Goal: Task Accomplishment & Management: Use online tool/utility

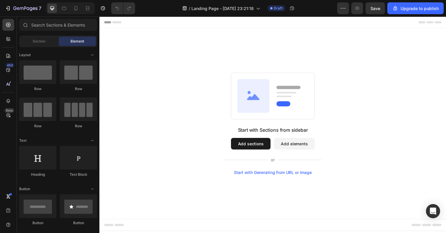
click at [260, 143] on button "Add sections" at bounding box center [254, 146] width 40 height 12
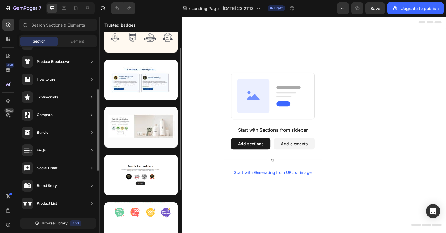
scroll to position [176, 0]
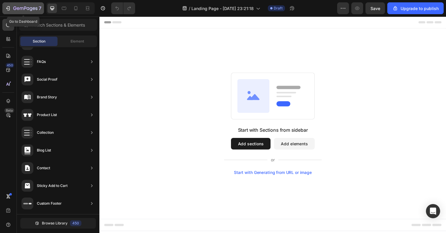
click at [18, 4] on button "7" at bounding box center [23, 8] width 42 height 12
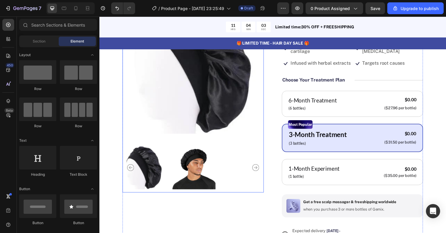
scroll to position [92, 0]
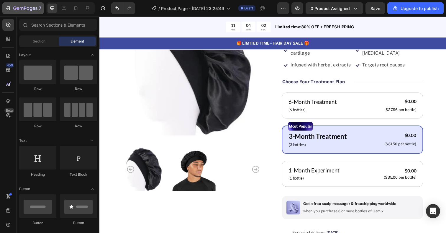
click at [11, 9] on div "7" at bounding box center [23, 8] width 36 height 7
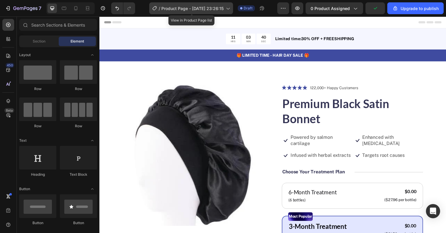
click at [215, 9] on span "Product Page - Sep 27, 23:26:15" at bounding box center [192, 8] width 62 height 6
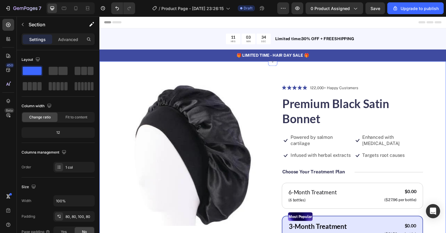
click at [278, 65] on div at bounding box center [276, 62] width 9 height 9
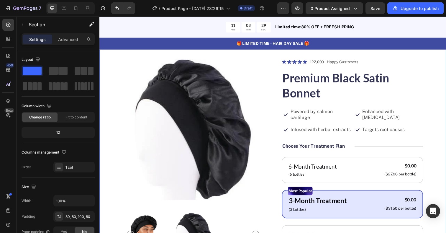
scroll to position [32, 0]
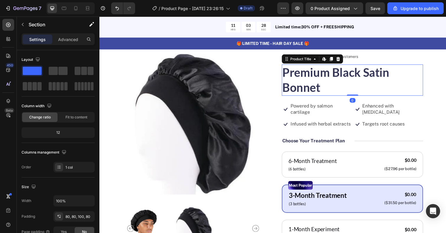
click at [323, 83] on h1 "Premium Black Satin Bonnet" at bounding box center [358, 82] width 144 height 32
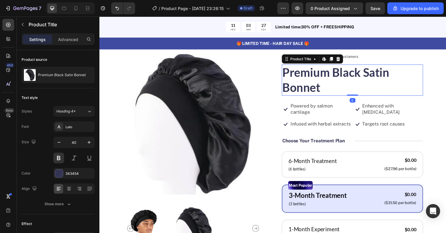
click at [327, 83] on h1 "Premium Black Satin Bonnet" at bounding box center [358, 82] width 144 height 32
click at [318, 83] on h1 "Premium Black Satin Bonnet" at bounding box center [358, 82] width 144 height 32
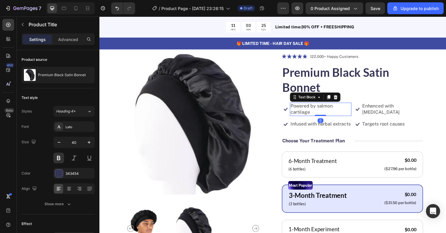
click at [312, 112] on p "Powered by salmon cartilage" at bounding box center [326, 111] width 62 height 12
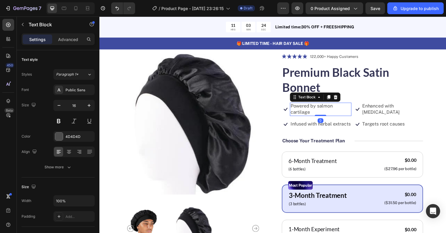
click at [318, 112] on p "Powered by salmon cartilage" at bounding box center [326, 111] width 62 height 12
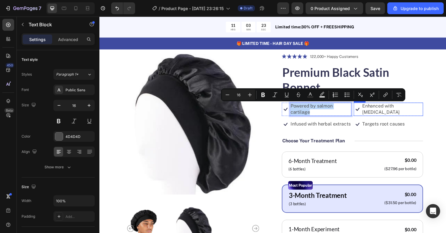
click at [379, 112] on div "Enhanced with biotin Text Block" at bounding box center [398, 111] width 63 height 14
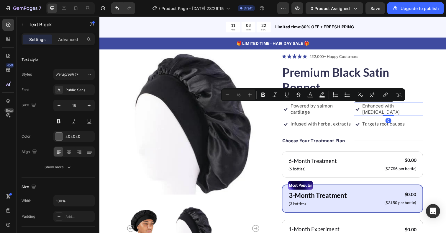
click at [379, 112] on div "Enhanced with biotin Text Block" at bounding box center [398, 111] width 63 height 14
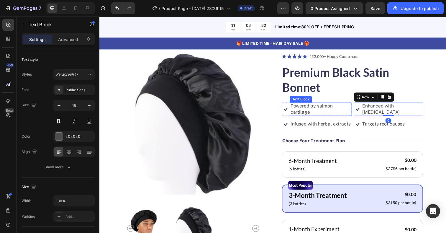
click at [337, 109] on p "Powered by salmon cartilage" at bounding box center [326, 111] width 62 height 12
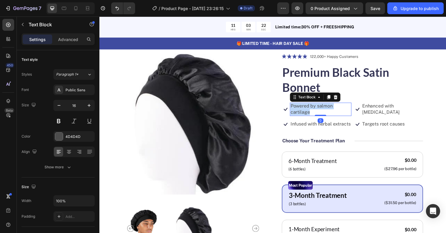
click at [337, 109] on p "Powered by salmon cartilage" at bounding box center [326, 111] width 62 height 12
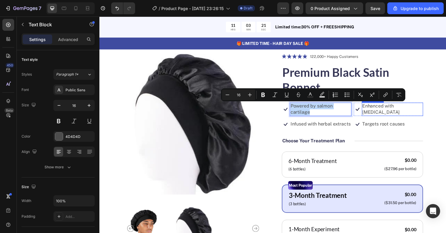
click at [372, 109] on p "Enhanced with [MEDICAL_DATA]" at bounding box center [399, 111] width 62 height 12
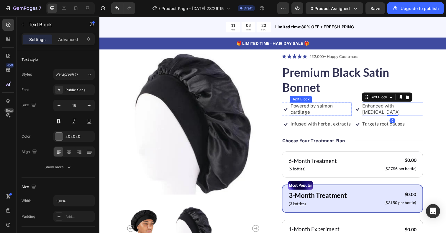
click at [330, 111] on p "Powered by salmon cartilage" at bounding box center [326, 111] width 62 height 12
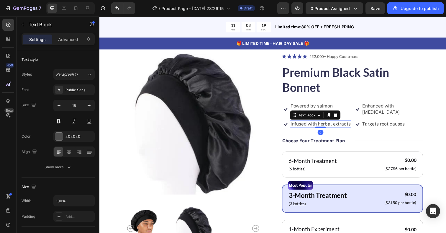
click at [332, 125] on p "Infused with herbal extracts" at bounding box center [325, 126] width 61 height 6
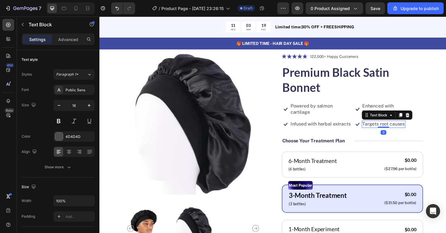
click at [378, 128] on p "Targets root causes" at bounding box center [389, 126] width 43 height 6
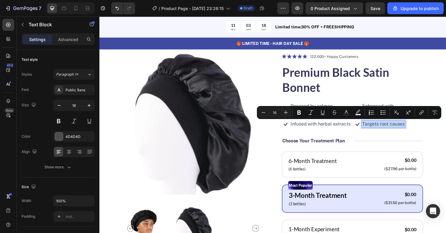
click at [382, 128] on p "Targets root causes" at bounding box center [389, 126] width 43 height 6
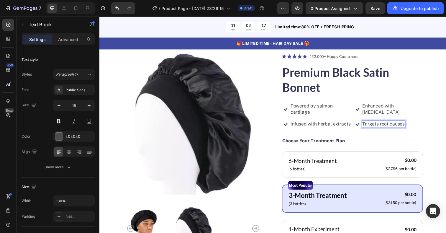
click at [383, 127] on p "Targets root causes" at bounding box center [389, 126] width 43 height 6
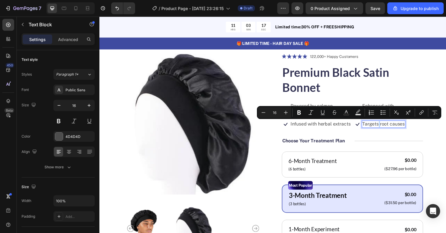
click at [385, 127] on p "Targets root causes" at bounding box center [389, 126] width 43 height 6
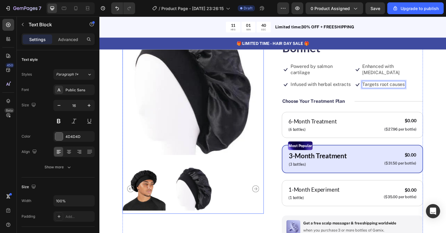
scroll to position [70, 0]
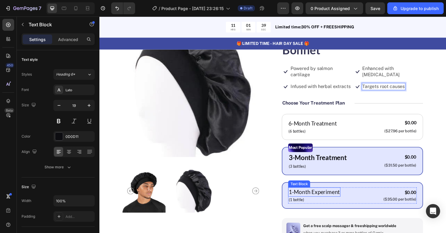
click at [328, 197] on p "1-Month Experiment" at bounding box center [319, 196] width 52 height 9
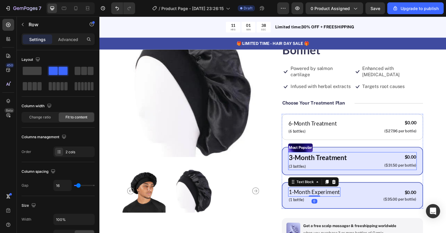
click at [366, 164] on div "3-Month Treatment Text Block (3 bottles) Text Block $0.00 Product Price Product…" at bounding box center [357, 164] width 131 height 18
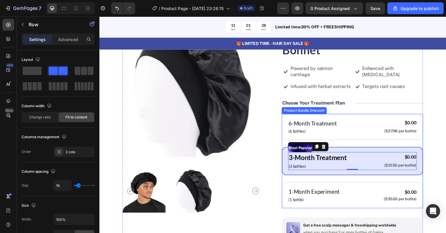
click at [440, 146] on div "Product Images Icon Icon Icon Icon Icon Icon List 122,000+ Happy Customers Text…" at bounding box center [276, 174] width 354 height 365
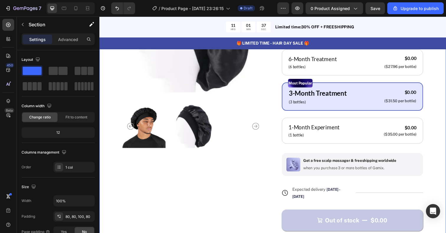
scroll to position [149, 0]
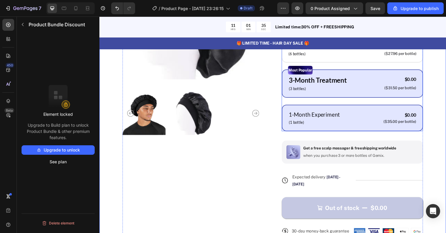
click at [424, 132] on div "1-Month Experiment Text Block (1 bottle) Text Block $0.00 Product Price Product…" at bounding box center [358, 120] width 144 height 27
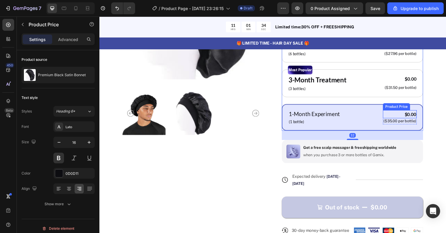
click at [418, 120] on div "$0.00" at bounding box center [406, 116] width 35 height 8
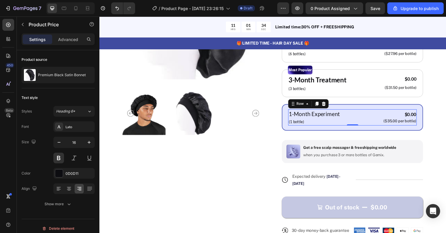
click at [380, 115] on div "1-Month Experiment Text Block (1 bottle) Text Block $0.00 Product Price Product…" at bounding box center [357, 119] width 131 height 17
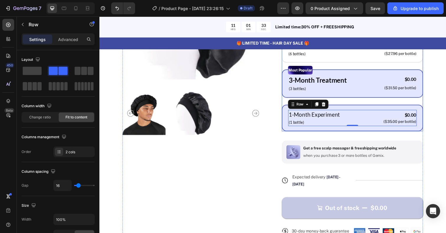
click at [377, 87] on div "3-Month Treatment Text Block (3 bottles) Text Block $0.00 Product Price Product…" at bounding box center [357, 85] width 131 height 18
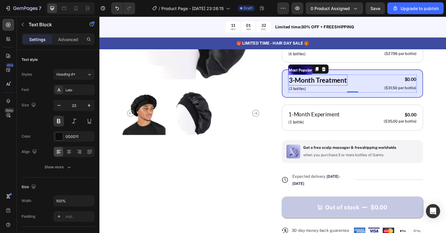
click at [346, 81] on p "3-Month Treatment" at bounding box center [322, 81] width 59 height 10
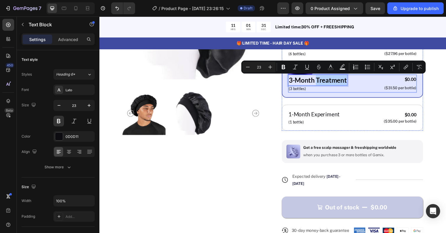
click at [363, 79] on div "3-Month Treatment Text Block 0 (3 bottles) Text Block $0.00 Product Price Produ…" at bounding box center [357, 85] width 131 height 18
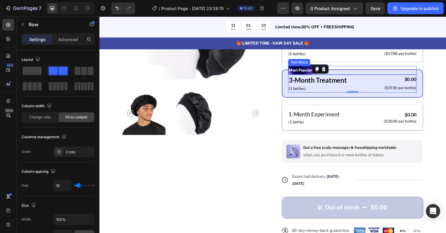
click at [371, 69] on div "Most Popular" at bounding box center [357, 71] width 131 height 9
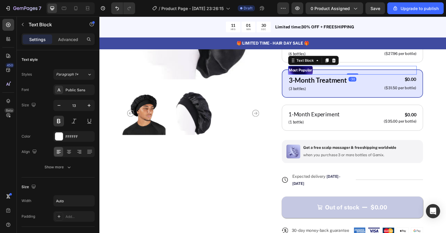
click at [372, 72] on div "Most Popular" at bounding box center [357, 71] width 131 height 9
click at [372, 81] on div "3-Month Treatment Text Block (3 bottles) Text Block $0.00 Product Price Product…" at bounding box center [357, 85] width 131 height 18
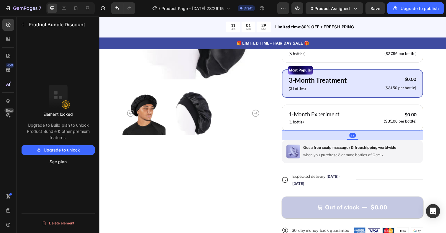
click at [372, 95] on div "Most Popular Text Block 3-Month Treatment Text Block (3 bottles) Text Block $0.…" at bounding box center [358, 85] width 144 height 29
click at [377, 94] on div "Most Popular Text Block 3-Month Treatment Text Block (3 bottles) Text Block $0.…" at bounding box center [358, 85] width 144 height 29
click at [381, 96] on div "Most Popular Text Block 3-Month Treatment Text Block (3 bottles) Text Block $0.…" at bounding box center [358, 85] width 144 height 29
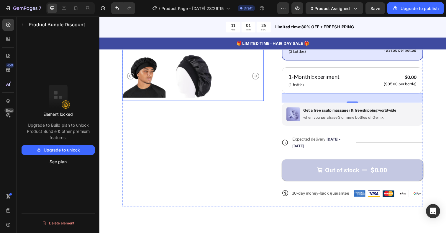
scroll to position [192, 0]
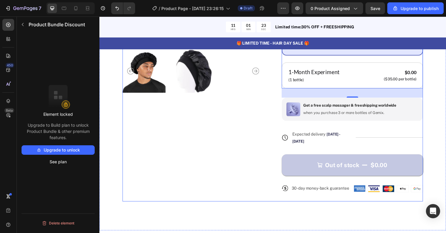
click at [283, 127] on div "Product Images Icon Icon Icon Icon Icon Icon List 122,000+ Happy Customers Text…" at bounding box center [276, 49] width 307 height 312
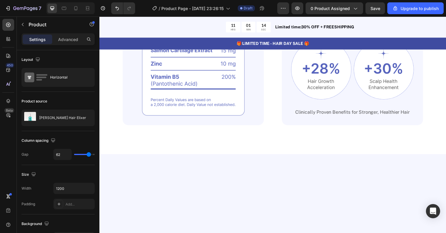
scroll to position [0, 0]
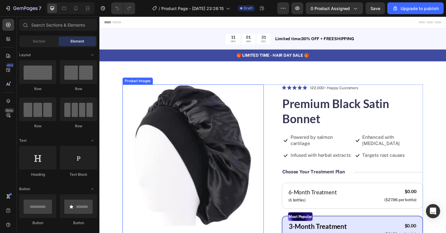
click at [229, 121] on img at bounding box center [195, 158] width 144 height 144
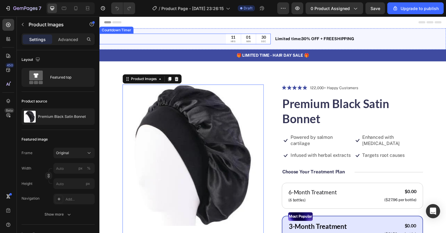
scroll to position [3, 0]
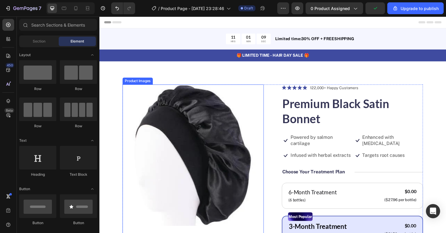
click at [227, 103] on img at bounding box center [195, 158] width 144 height 144
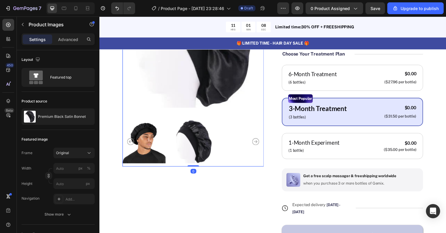
scroll to position [127, 0]
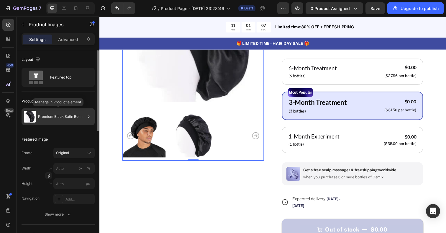
click at [53, 116] on p "Premium Black Satin Bonnet" at bounding box center [62, 117] width 48 height 4
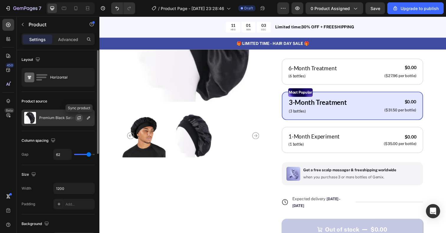
click at [79, 116] on icon "button" at bounding box center [79, 117] width 5 height 5
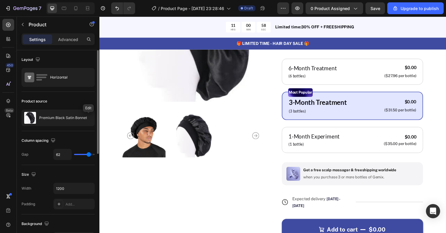
click at [0, 0] on icon "button" at bounding box center [0, 0] width 0 height 0
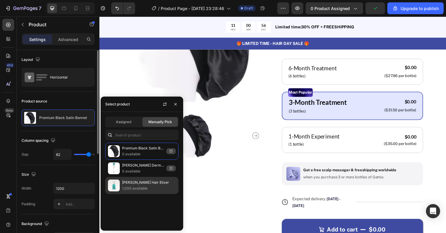
click at [144, 187] on p "1,000 available" at bounding box center [149, 188] width 54 height 6
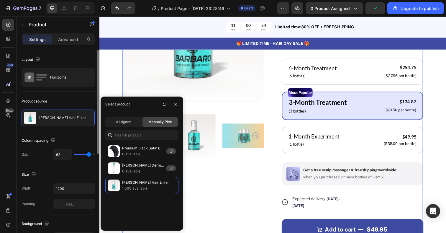
click at [223, 179] on div "Product Images" at bounding box center [195, 111] width 144 height 305
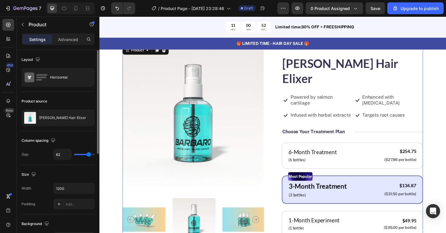
scroll to position [52, 0]
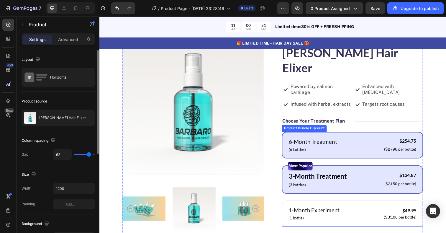
click at [328, 150] on p "(6 bottles)" at bounding box center [317, 153] width 49 height 6
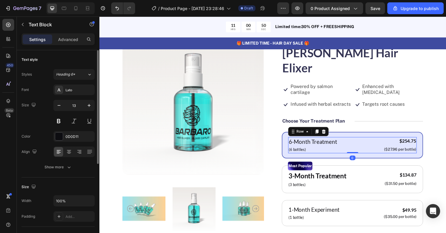
click at [354, 140] on div "6-Month Treatment Text Block (6 bottles) Text Block $254.75 Product Price Produ…" at bounding box center [357, 148] width 131 height 17
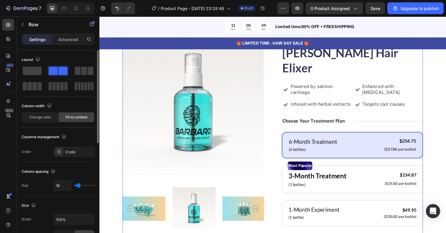
click at [359, 117] on div "Icon Icon Icon Icon Icon Icon List 122,000+ Happy Customers Text Block Row [PER…" at bounding box center [358, 186] width 144 height 305
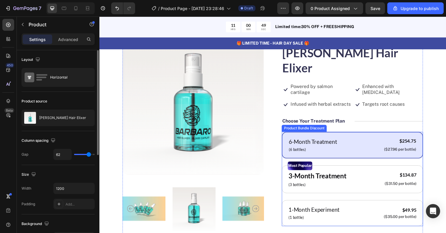
click at [351, 134] on div "6-Month Treatment Text Block (6 bottles) Text Block $254.75 Product Price Produ…" at bounding box center [358, 147] width 144 height 27
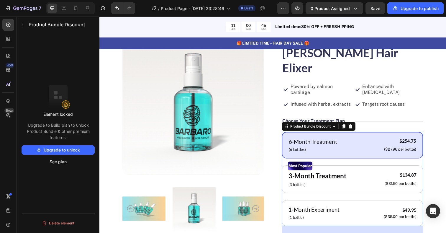
click at [84, 149] on button "Upgrade to unlock" at bounding box center [58, 149] width 73 height 9
